Goal: Information Seeking & Learning: Learn about a topic

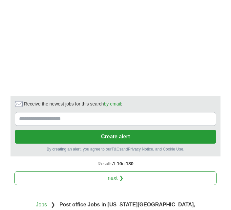
scroll to position [1176, 0]
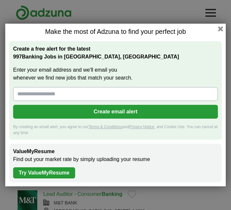
click at [30, 97] on input "Enter your email address and we'll email you whenever we find new jobs that mat…" at bounding box center [115, 94] width 205 height 14
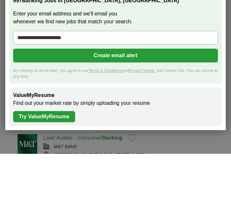
type input "**********"
click at [130, 105] on button "Create email alert" at bounding box center [115, 112] width 205 height 14
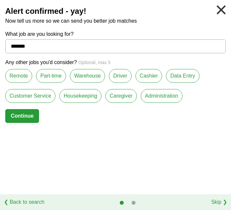
click at [21, 119] on button "Continue" at bounding box center [22, 116] width 34 height 14
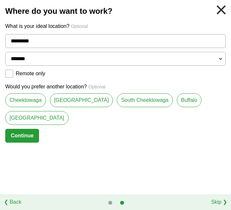
click at [57, 39] on input "*********" at bounding box center [115, 41] width 220 height 14
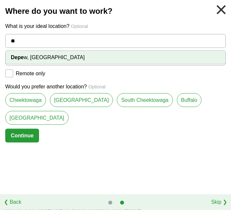
type input "*"
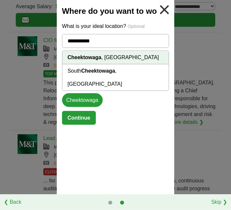
click at [107, 60] on li "Cheektowaga , NY" at bounding box center [115, 57] width 107 height 13
type input "**********"
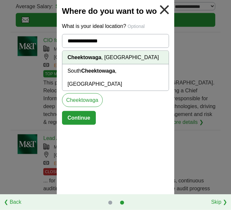
scroll to position [56, 0]
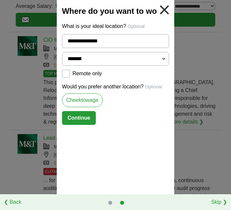
click at [168, 9] on link at bounding box center [164, 10] width 14 height 14
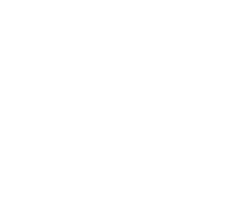
scroll to position [1130, 0]
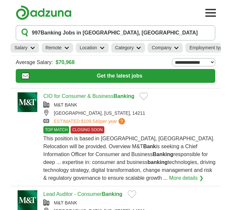
click at [206, 174] on div "This position is based in Buffalo, NY. Relocation will be provided. Overview M&…" at bounding box center [129, 157] width 173 height 47
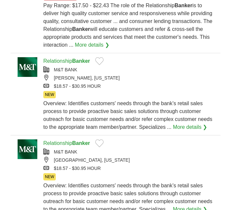
scroll to position [646, 0]
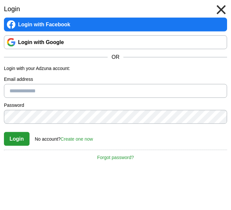
scroll to position [723, 0]
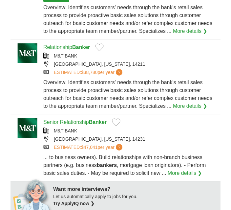
scroll to position [131, 0]
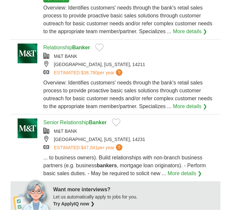
click at [25, 58] on img at bounding box center [27, 54] width 26 height 20
